Goal: Information Seeking & Learning: Learn about a topic

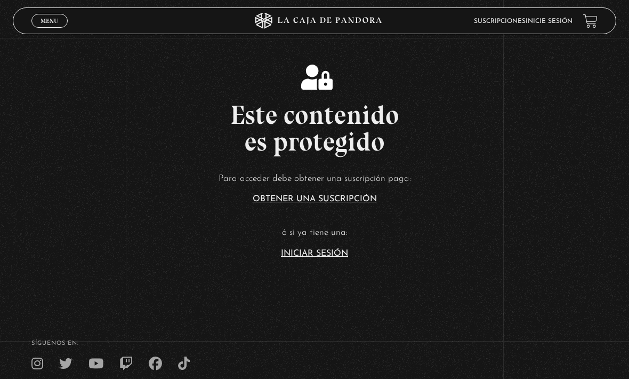
click at [342, 258] on link "Iniciar Sesión" at bounding box center [314, 253] width 67 height 9
click at [347, 241] on p "ó si ya tiene una:" at bounding box center [314, 232] width 629 height 17
click at [318, 258] on link "Iniciar Sesión" at bounding box center [314, 253] width 67 height 9
click at [298, 258] on link "Iniciar Sesión" at bounding box center [314, 253] width 67 height 9
click at [308, 258] on link "Iniciar Sesión" at bounding box center [314, 253] width 67 height 9
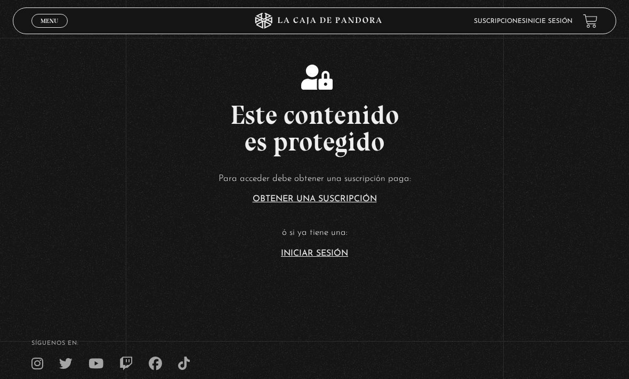
click at [307, 258] on link "Iniciar Sesión" at bounding box center [314, 253] width 67 height 9
click at [54, 18] on span "Menu" at bounding box center [50, 21] width 18 height 6
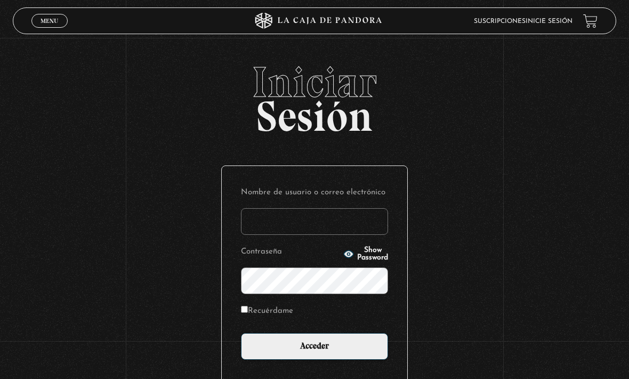
type input "NatalyAc27"
click at [315, 351] on input "Acceder" at bounding box center [314, 346] width 147 height 27
click at [241, 312] on input "Recuérdame" at bounding box center [244, 309] width 7 height 7
click at [253, 314] on label "Recuérdame" at bounding box center [267, 310] width 52 height 14
click at [248, 312] on input "Recuérdame" at bounding box center [244, 309] width 7 height 7
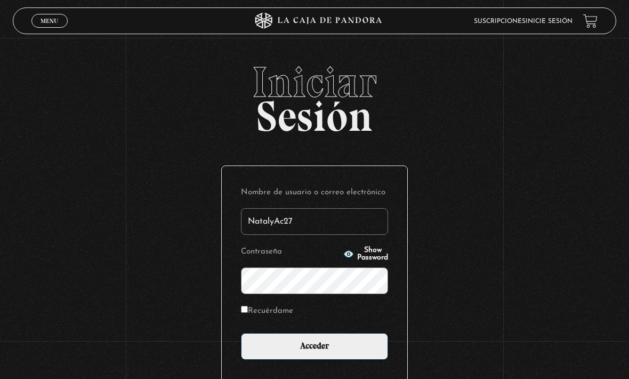
click at [248, 312] on input "Recuérdame" at bounding box center [244, 309] width 7 height 7
checkbox input "true"
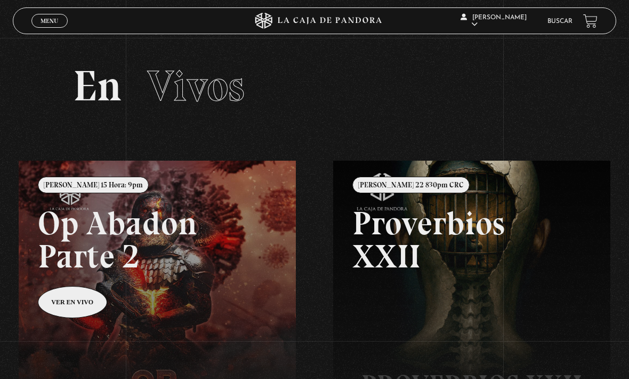
click at [549, 22] on link "Buscar" at bounding box center [560, 21] width 25 height 6
click at [54, 18] on span "Menu" at bounding box center [50, 21] width 18 height 6
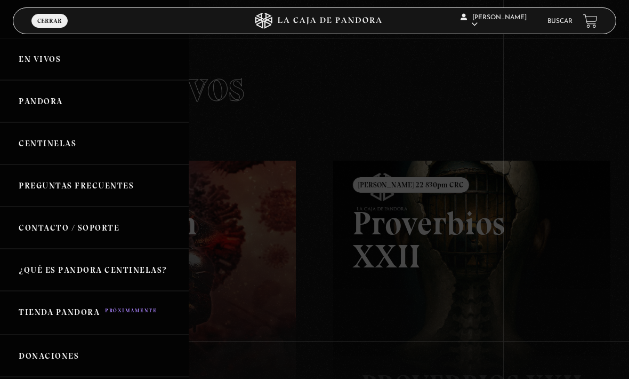
click at [51, 36] on div at bounding box center [314, 189] width 629 height 379
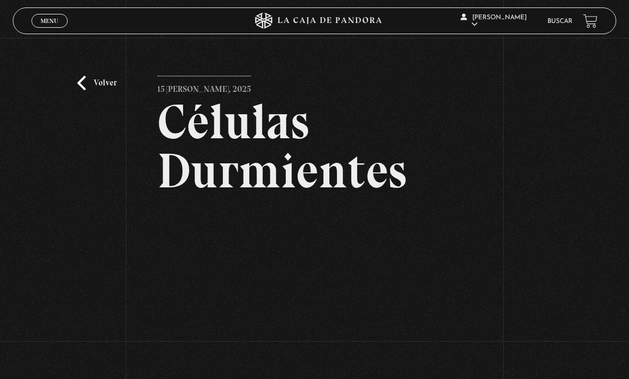
click at [89, 90] on link "Volver" at bounding box center [96, 83] width 39 height 14
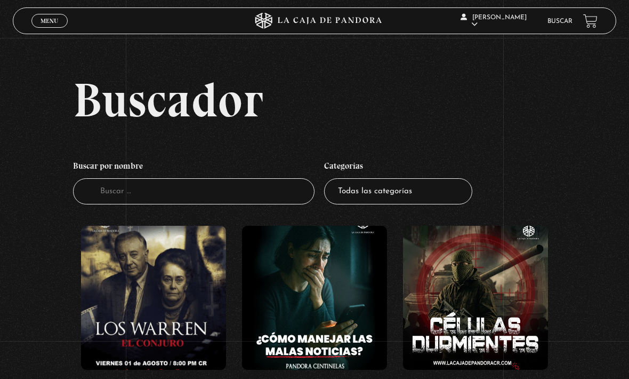
click at [427, 187] on select "Todas las categorías 11:11 Humanitario (1) Amo los Lunes (2) Análisis de series…" at bounding box center [398, 191] width 148 height 26
select select "centinelas"
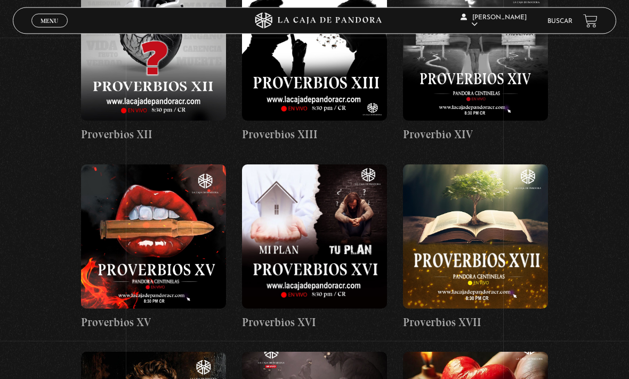
scroll to position [1066, 0]
click at [335, 179] on figure at bounding box center [314, 236] width 145 height 144
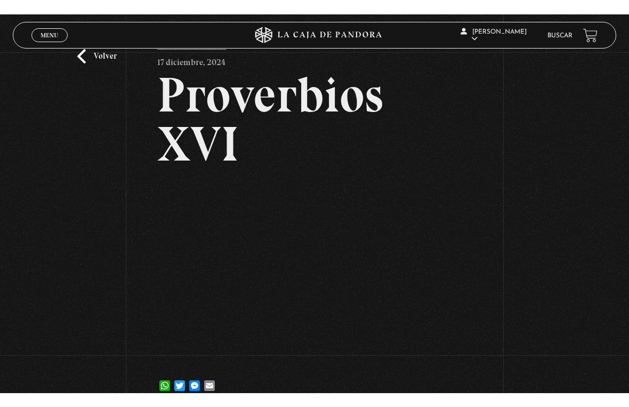
scroll to position [13, 0]
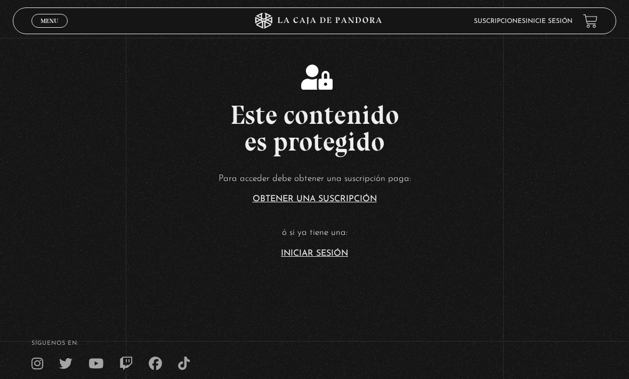
click at [311, 258] on article "Para acceder debe obtener una suscripción paga: Obtener una suscripción ó si ya…" at bounding box center [314, 214] width 629 height 87
click at [313, 258] on link "Iniciar Sesión" at bounding box center [314, 253] width 67 height 9
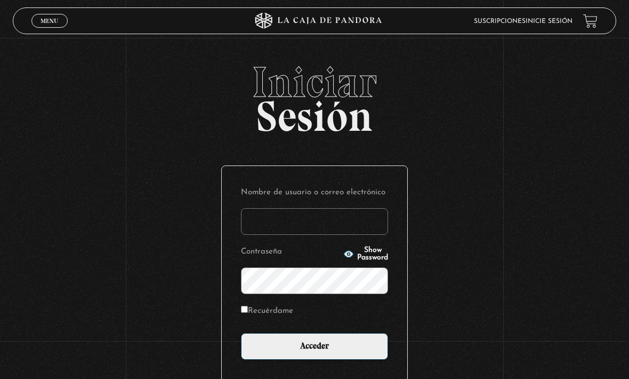
type input "NatalyAc27"
click at [315, 351] on input "Acceder" at bounding box center [314, 346] width 147 height 27
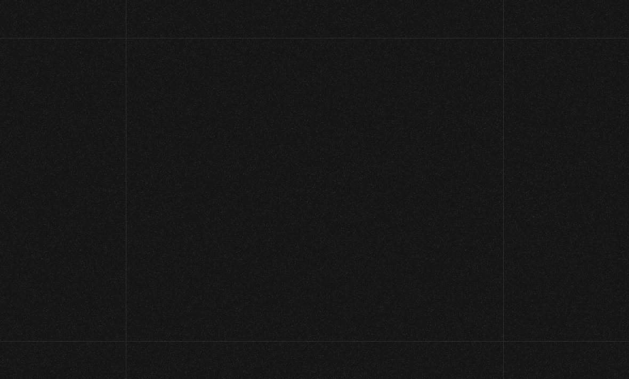
click at [243, 316] on link at bounding box center [333, 349] width 629 height 379
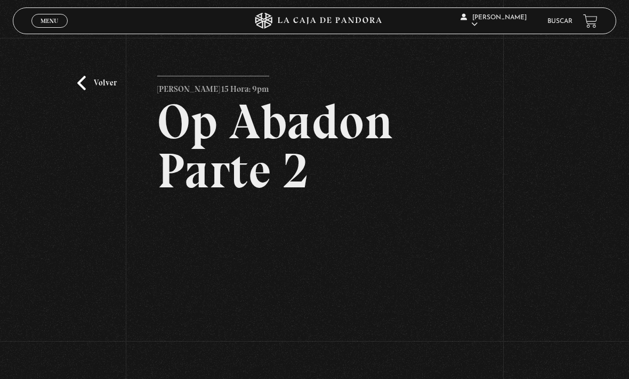
click at [102, 90] on link "Volver" at bounding box center [96, 83] width 39 height 14
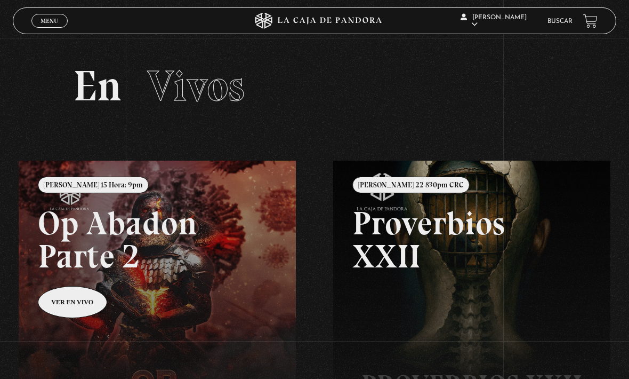
click at [54, 18] on span "Menu" at bounding box center [50, 21] width 18 height 6
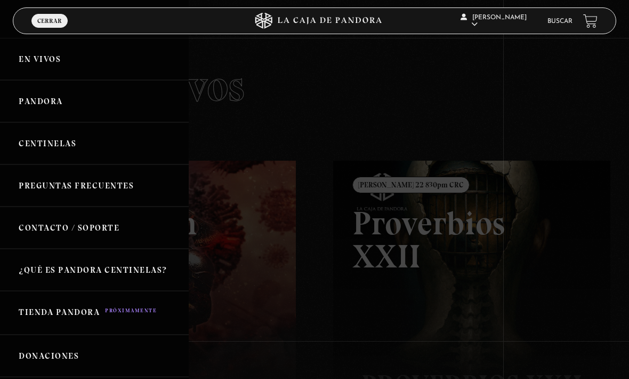
click at [86, 155] on link "Centinelas" at bounding box center [94, 143] width 189 height 42
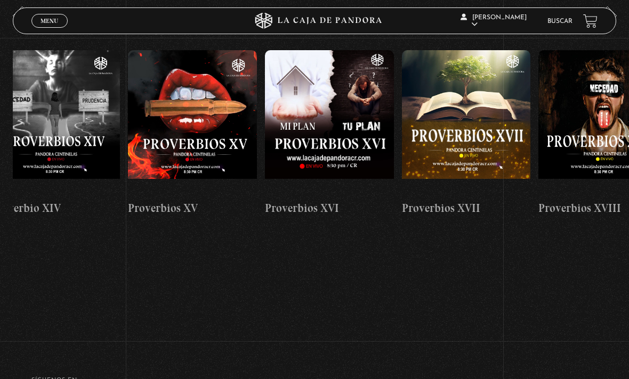
scroll to position [0, 2282]
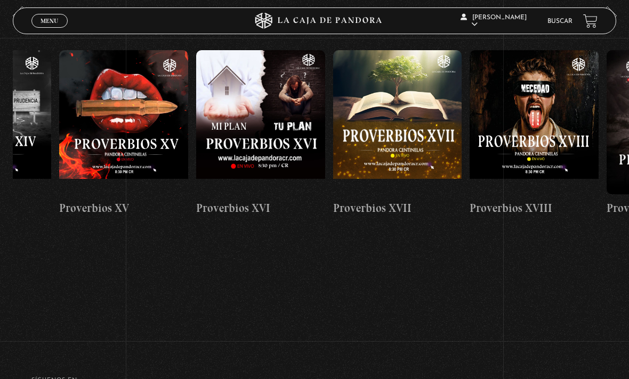
click at [253, 130] on figure at bounding box center [260, 122] width 129 height 144
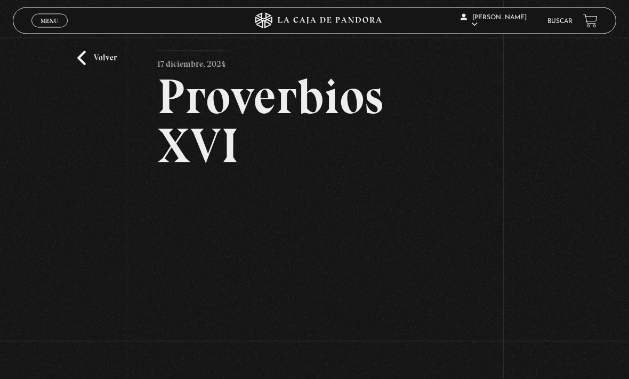
scroll to position [19, 0]
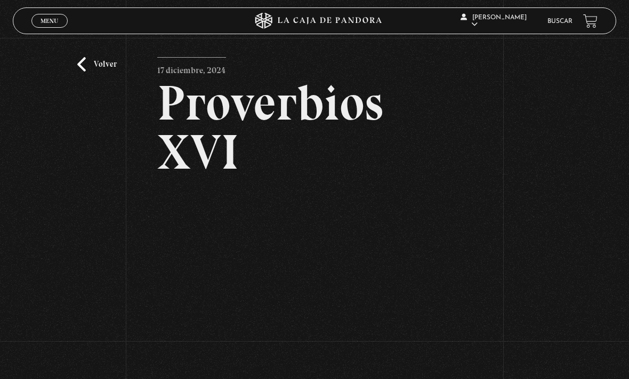
click at [99, 71] on link "Volver" at bounding box center [96, 64] width 39 height 14
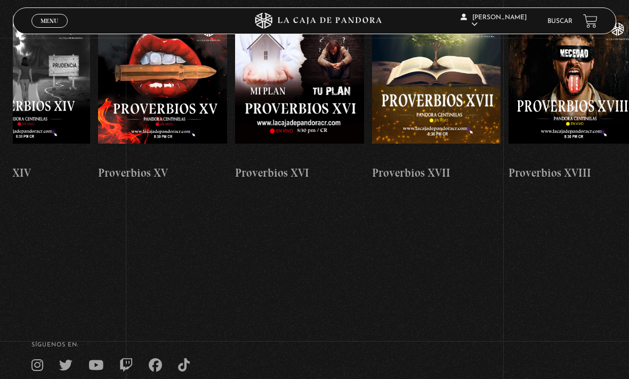
scroll to position [0, 2244]
click at [316, 63] on figure at bounding box center [299, 87] width 129 height 144
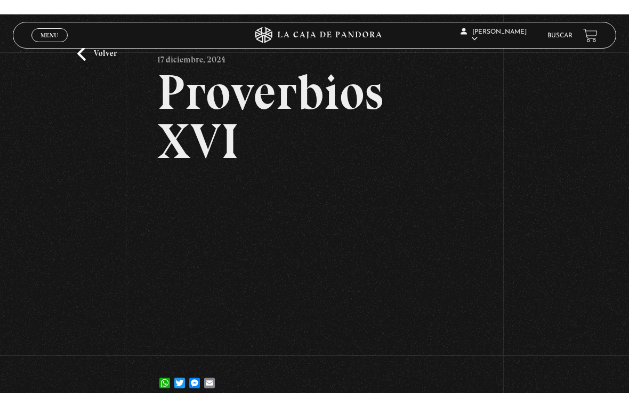
scroll to position [13, 0]
